Goal: Book appointment/travel/reservation

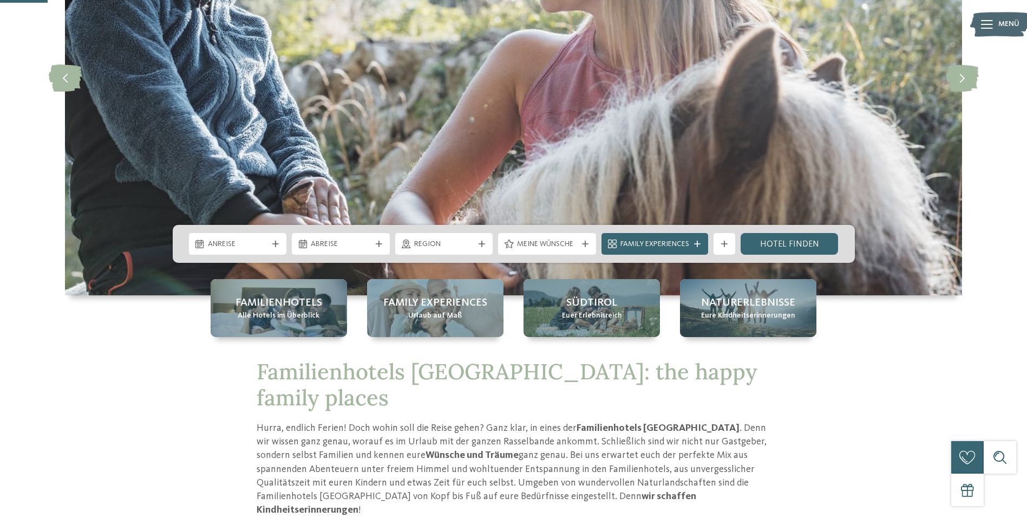
scroll to position [217, 0]
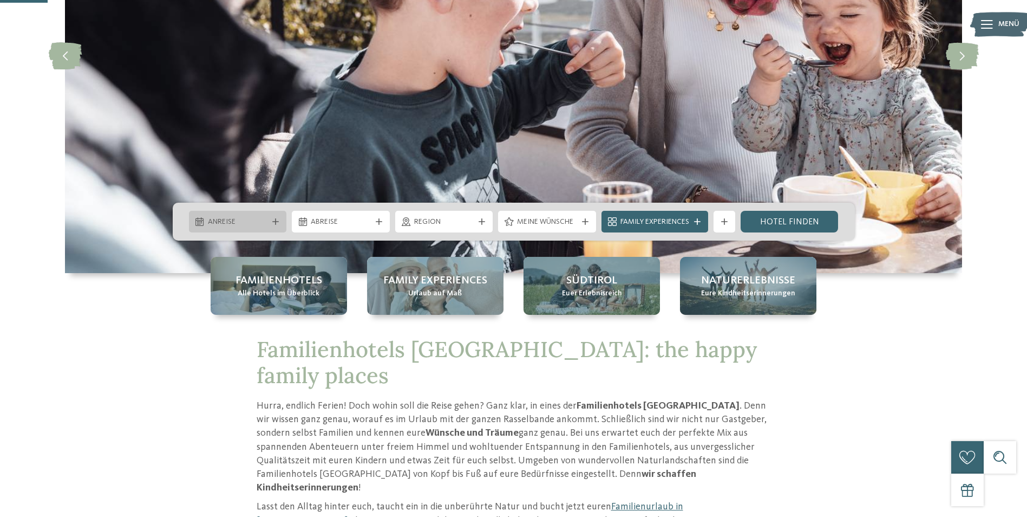
click at [270, 224] on div at bounding box center [275, 221] width 11 height 6
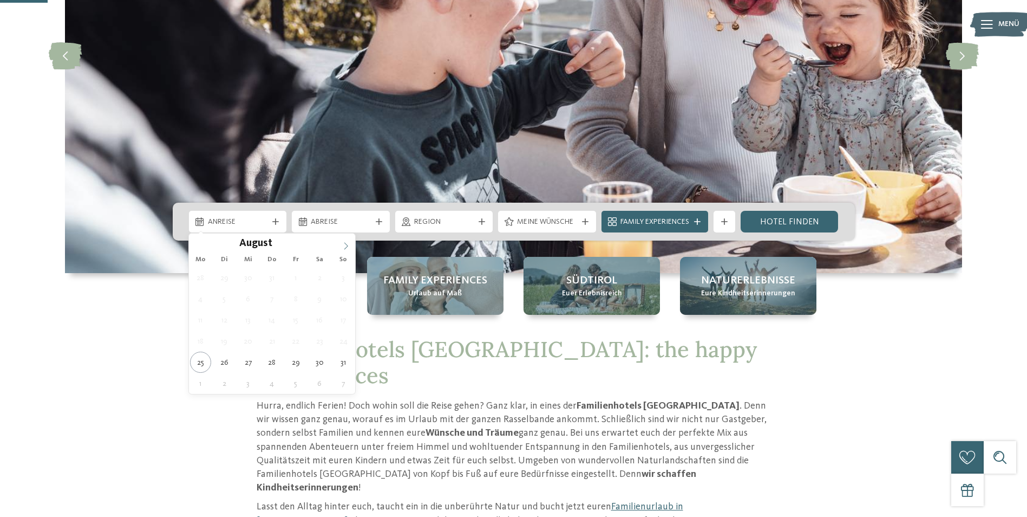
click at [344, 246] on icon at bounding box center [346, 246] width 8 height 8
type input "****"
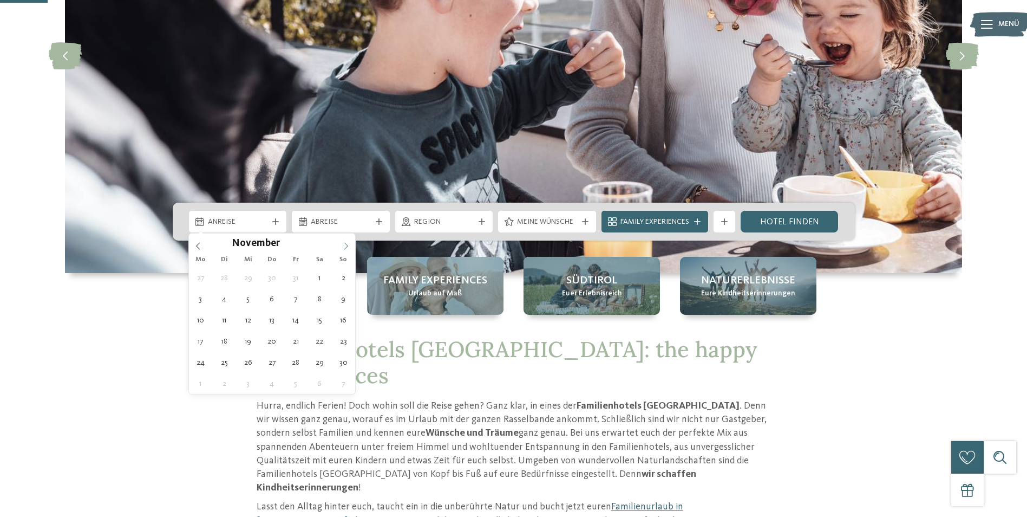
click at [344, 246] on icon at bounding box center [346, 246] width 8 height 8
click at [344, 245] on icon at bounding box center [346, 246] width 8 height 8
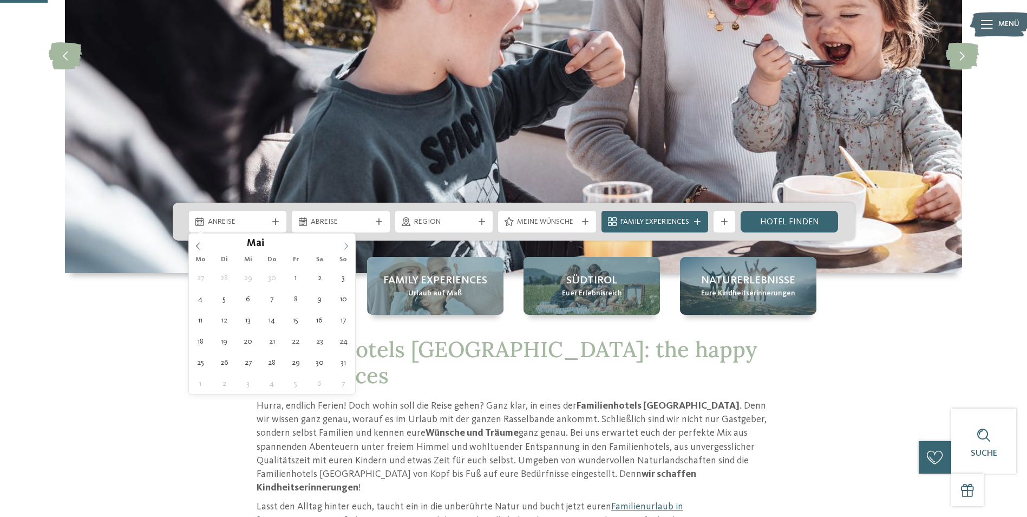
click at [344, 245] on icon at bounding box center [346, 246] width 8 height 8
click at [345, 247] on icon at bounding box center [346, 246] width 8 height 8
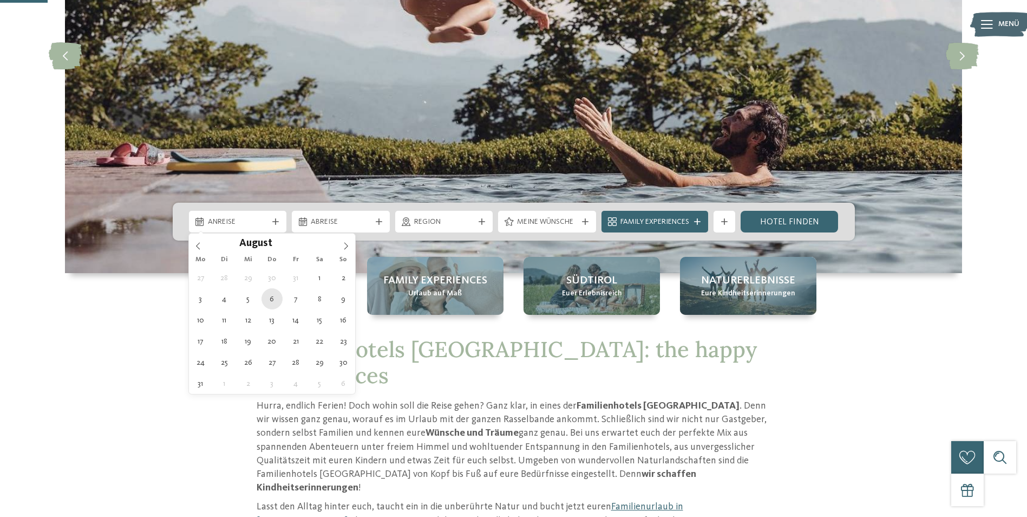
type div "[DATE]"
type input "****"
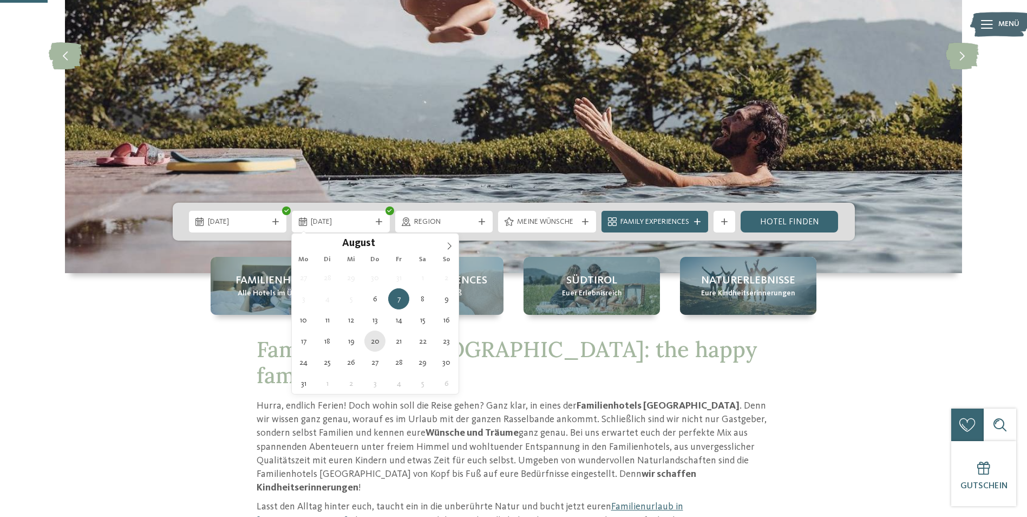
type div "[DATE]"
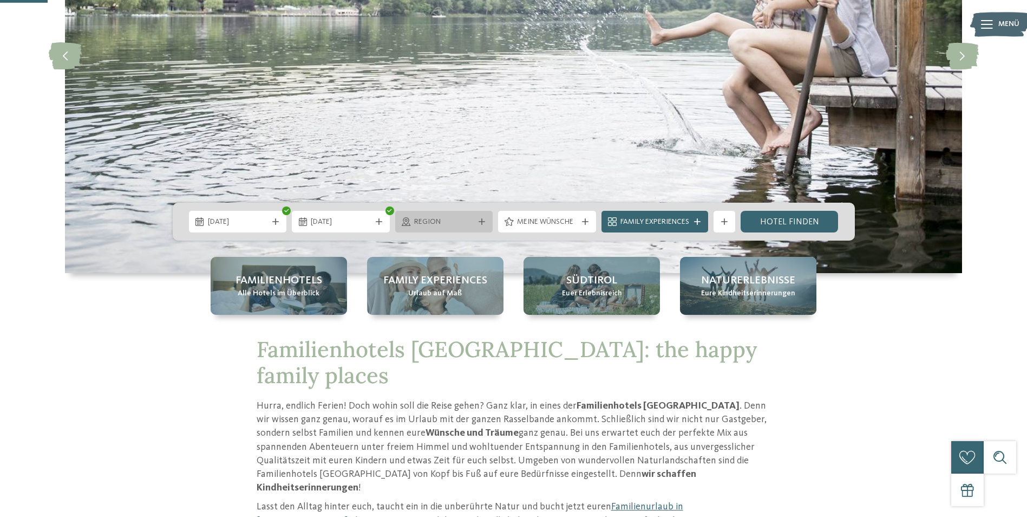
click at [477, 224] on div at bounding box center [482, 221] width 11 height 6
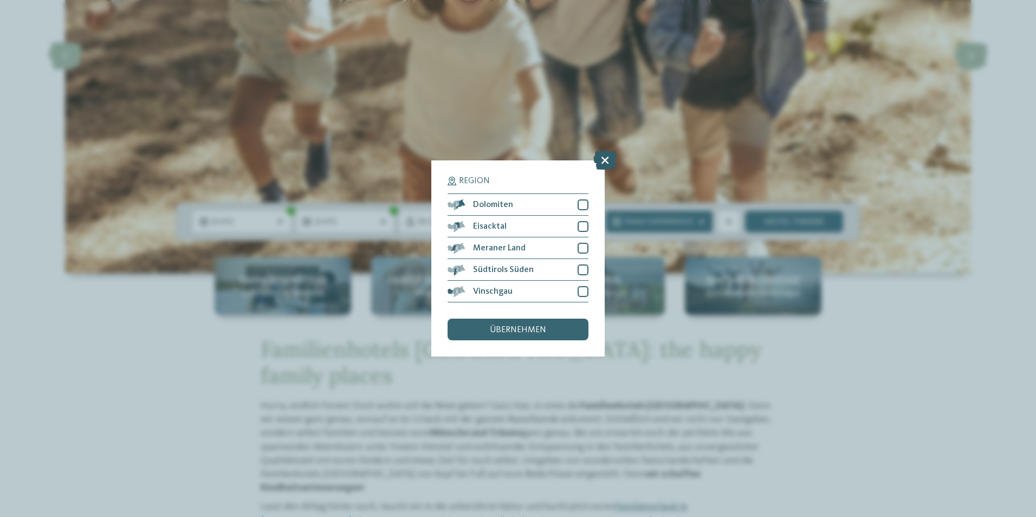
click at [603, 160] on icon at bounding box center [604, 160] width 23 height 19
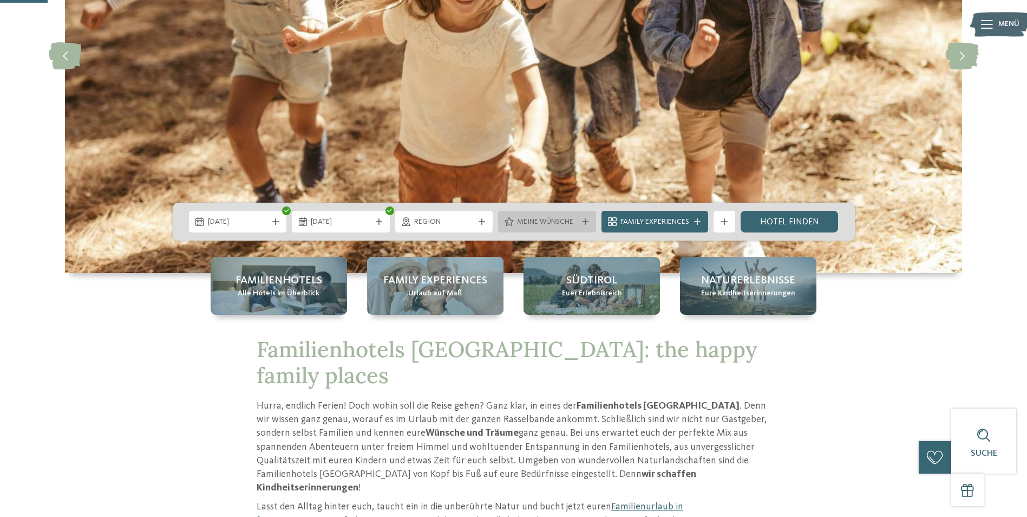
click at [584, 222] on icon at bounding box center [585, 221] width 6 height 6
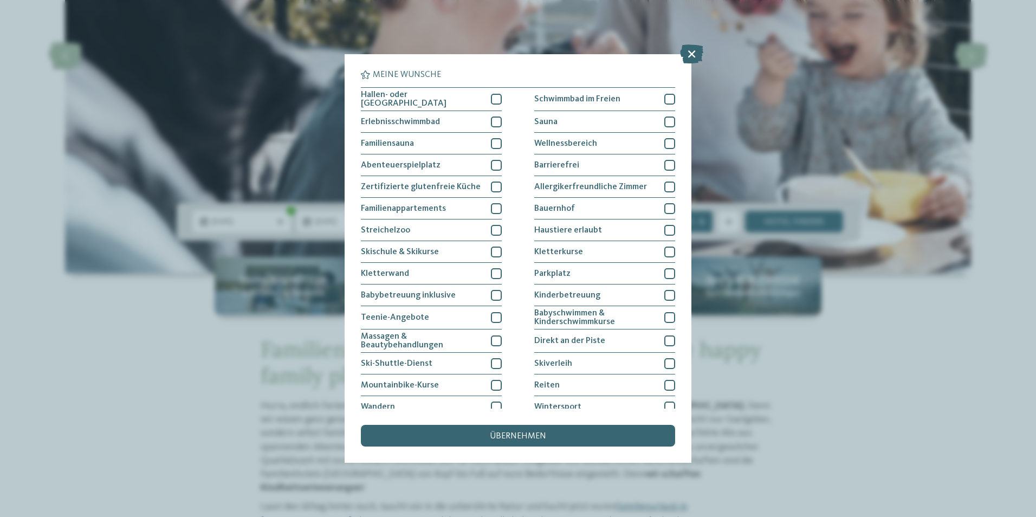
click at [553, 433] on div "übernehmen" at bounding box center [518, 436] width 314 height 22
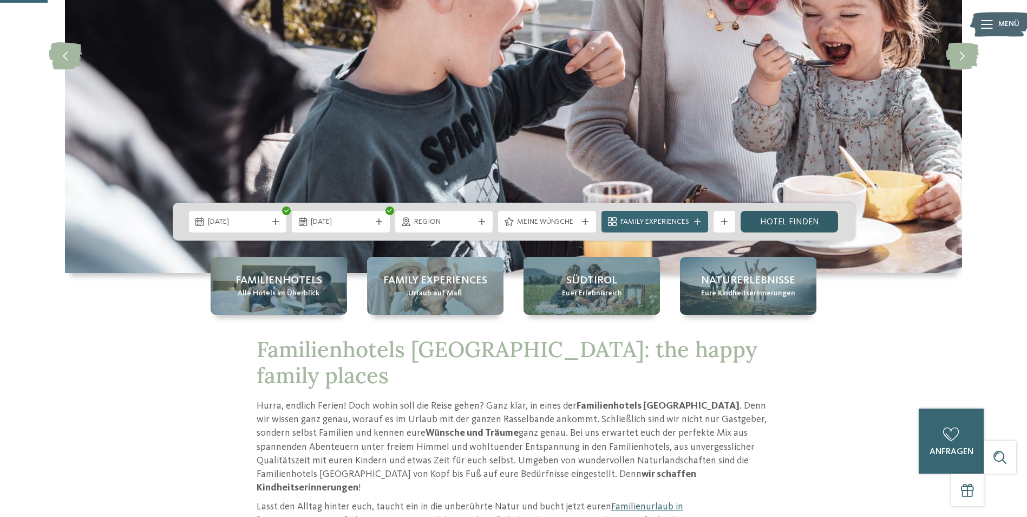
click at [780, 225] on link "Hotel finden" at bounding box center [790, 222] width 98 height 22
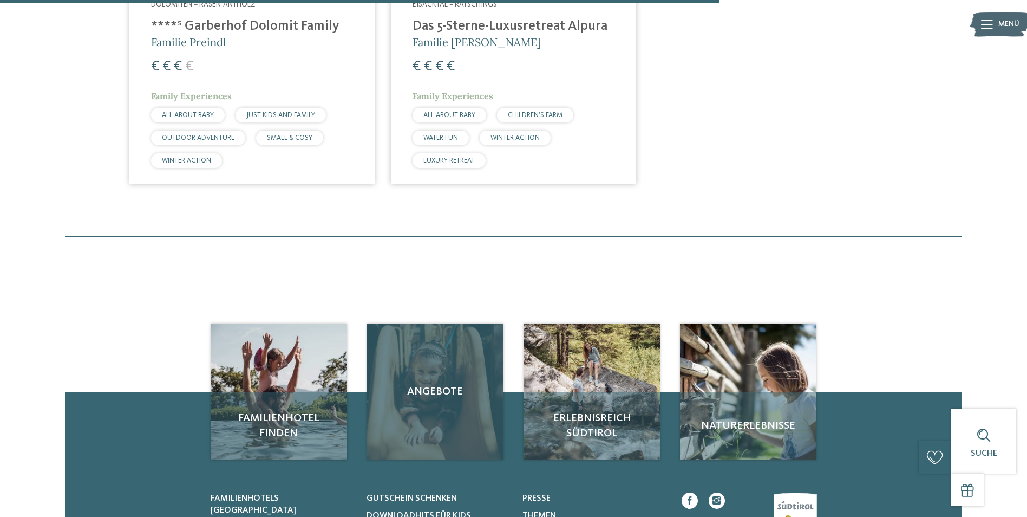
scroll to position [789, 0]
